Goal: Information Seeking & Learning: Check status

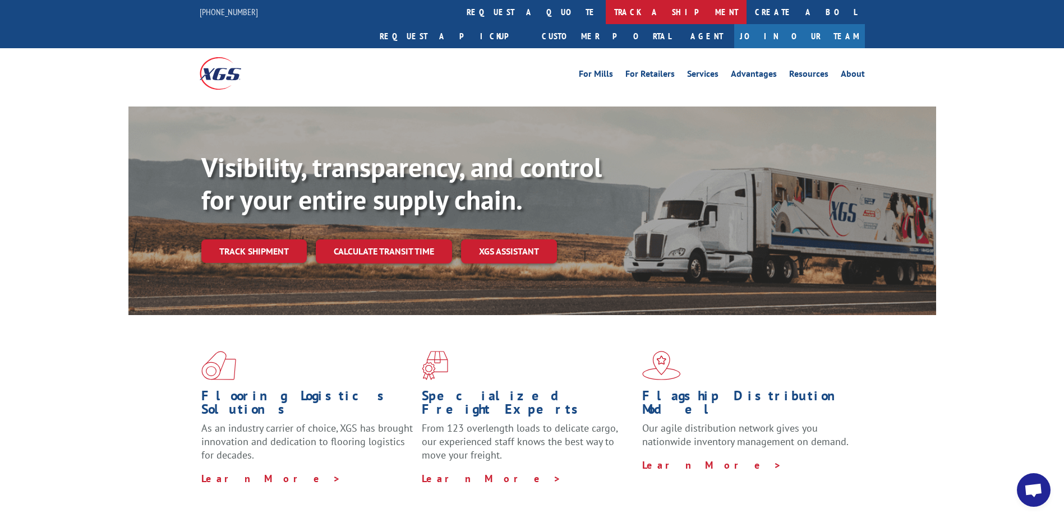
click at [606, 16] on link "track a shipment" at bounding box center [676, 12] width 141 height 24
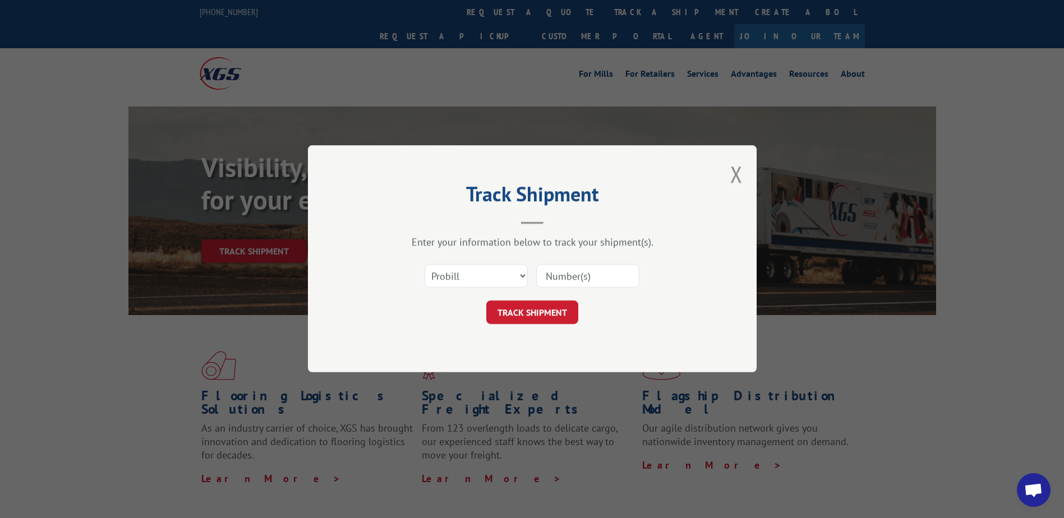
click at [585, 271] on input at bounding box center [587, 277] width 103 height 24
type input "16584579"
click at [552, 307] on button "TRACK SHIPMENT" at bounding box center [532, 313] width 92 height 24
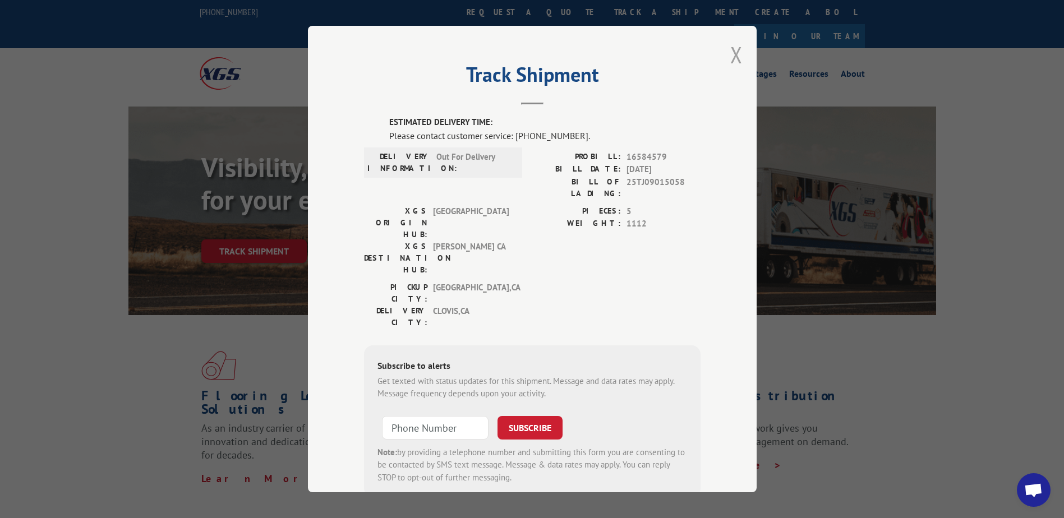
click at [730, 52] on button "Close modal" at bounding box center [736, 55] width 12 height 30
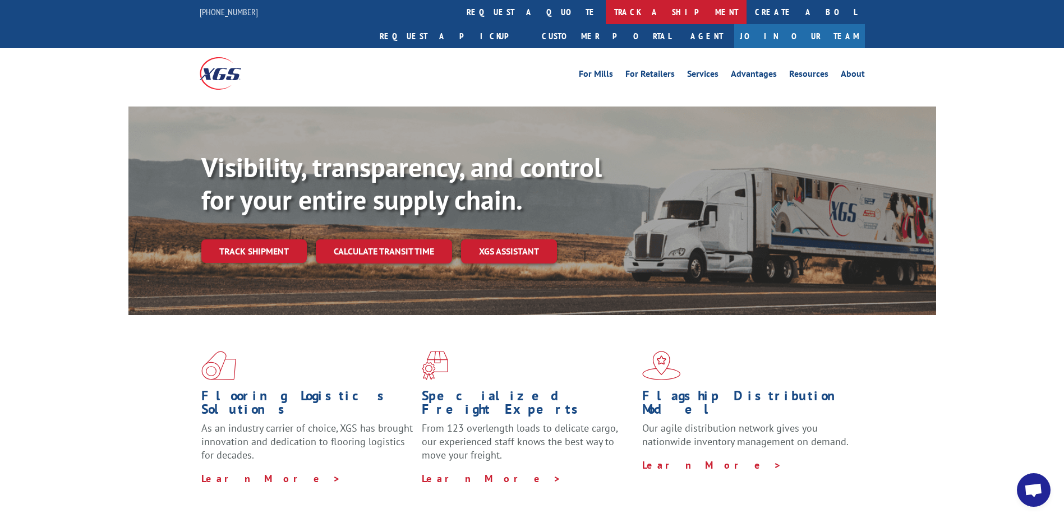
click at [606, 7] on link "track a shipment" at bounding box center [676, 12] width 141 height 24
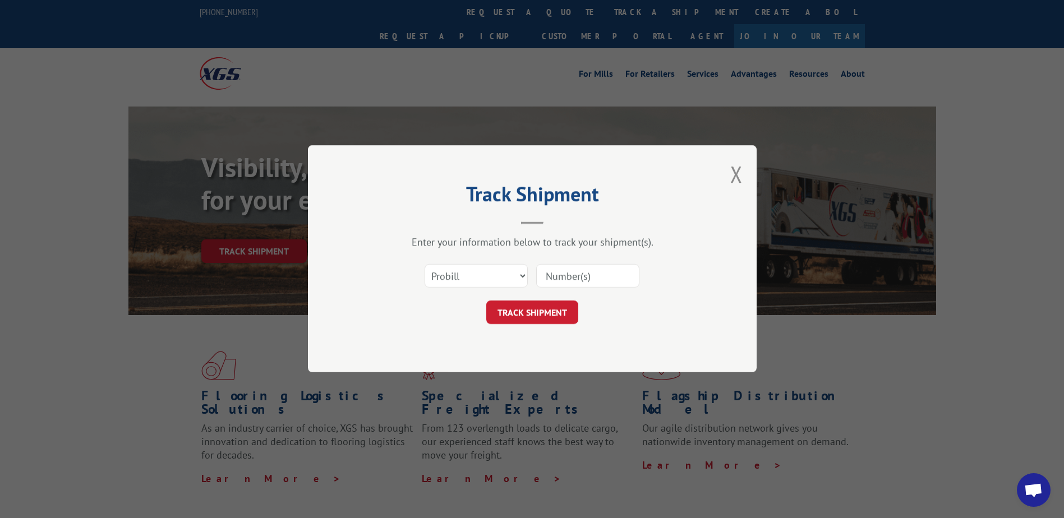
click at [578, 280] on input at bounding box center [587, 277] width 103 height 24
type input "16584585"
click at [571, 316] on button "TRACK SHIPMENT" at bounding box center [532, 313] width 92 height 24
